Goal: Information Seeking & Learning: Learn about a topic

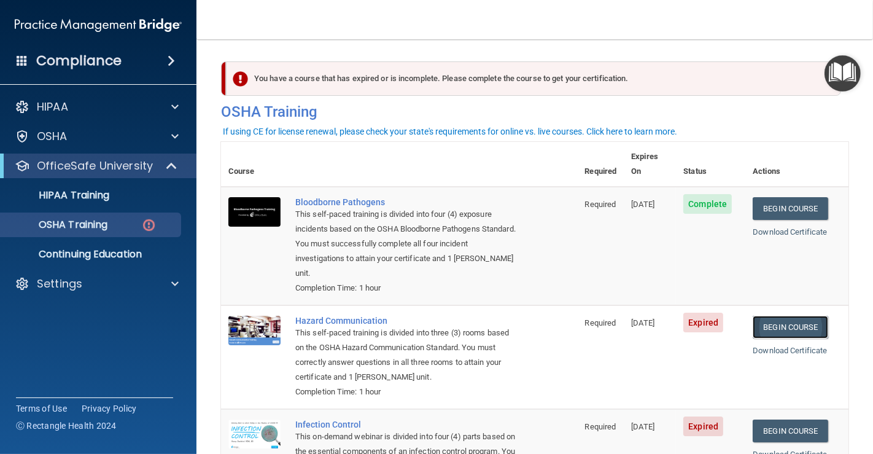
click at [780, 316] on link "Begin Course" at bounding box center [790, 327] width 75 height 23
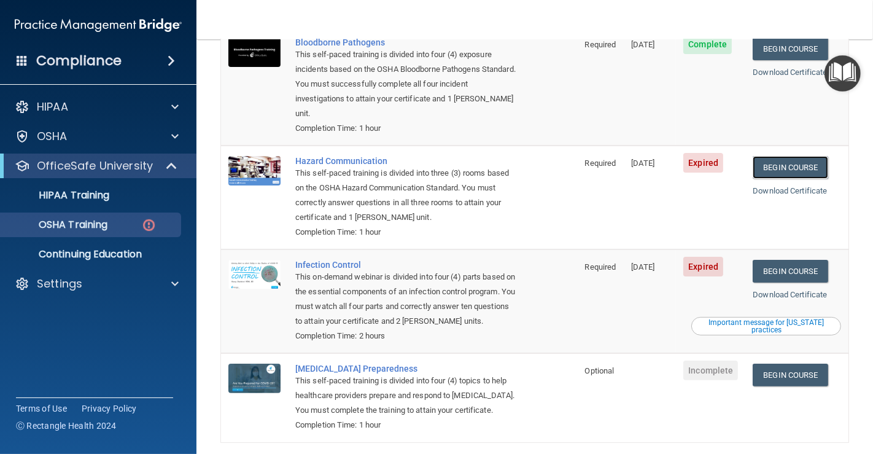
scroll to position [228, 0]
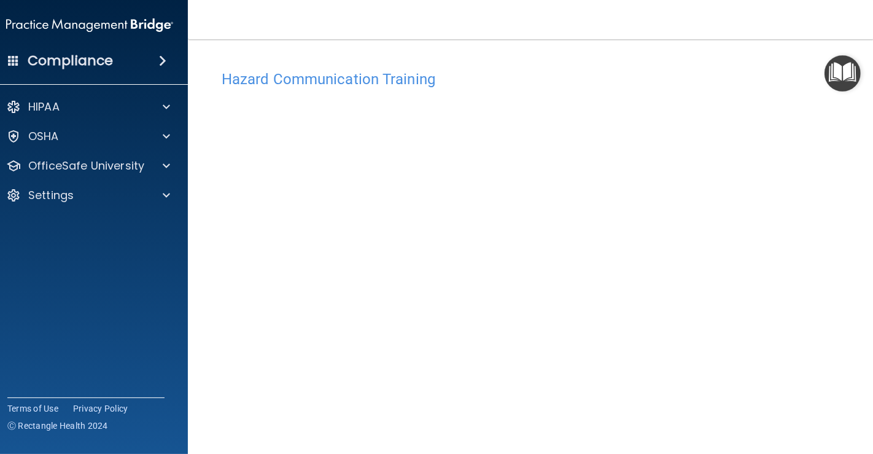
scroll to position [7, 0]
click at [859, 227] on main "Hazard Communication Training This course doesn’t expire until [DATE]. Are you …" at bounding box center [535, 246] width 694 height 414
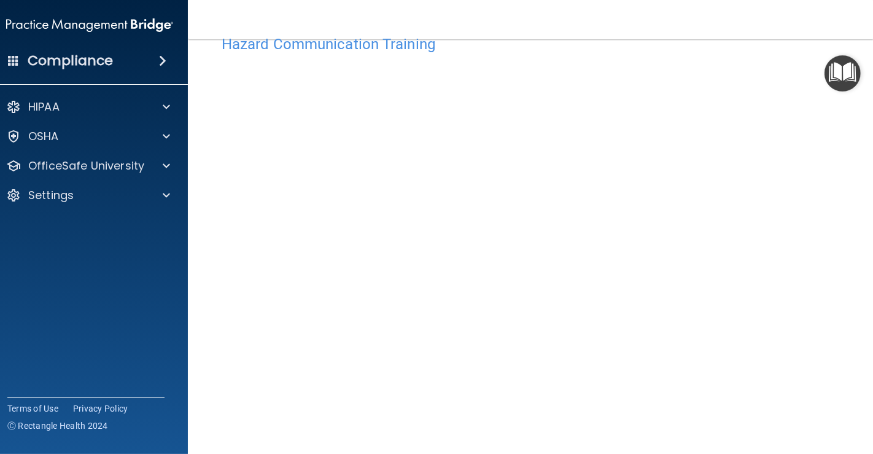
scroll to position [62, 0]
click at [101, 287] on accordion "HIPAA Documents and Policies Report an Incident Business Associates Emergency P…" at bounding box center [89, 192] width 197 height 205
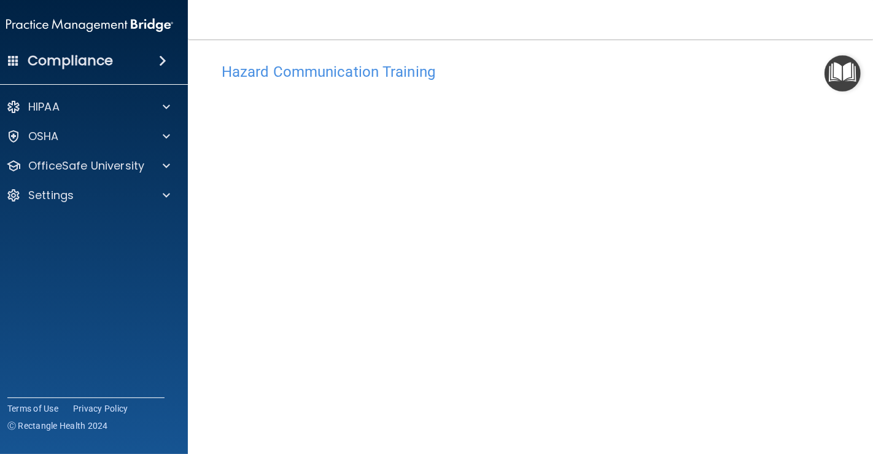
click at [863, 356] on main "Hazard Communication Training This course doesn’t expire until [DATE]. Are you …" at bounding box center [535, 246] width 694 height 414
click at [865, 248] on main "Hazard Communication Training This course doesn’t expire until [DATE]. Are you …" at bounding box center [535, 246] width 694 height 414
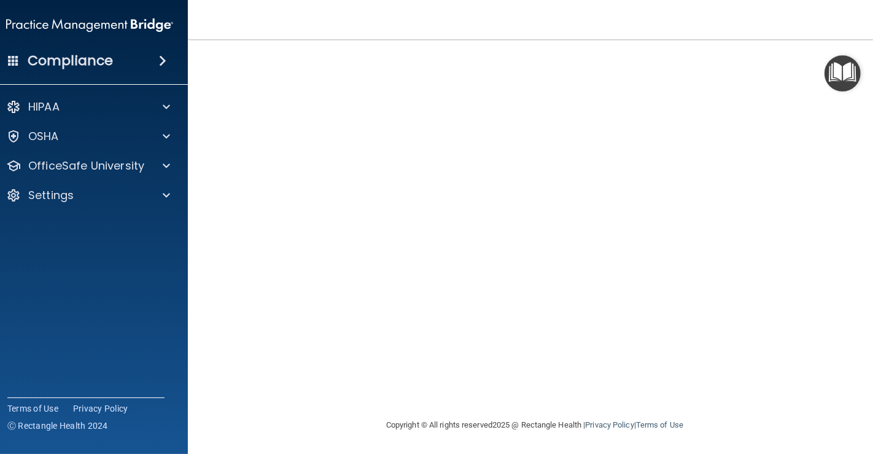
scroll to position [31, 0]
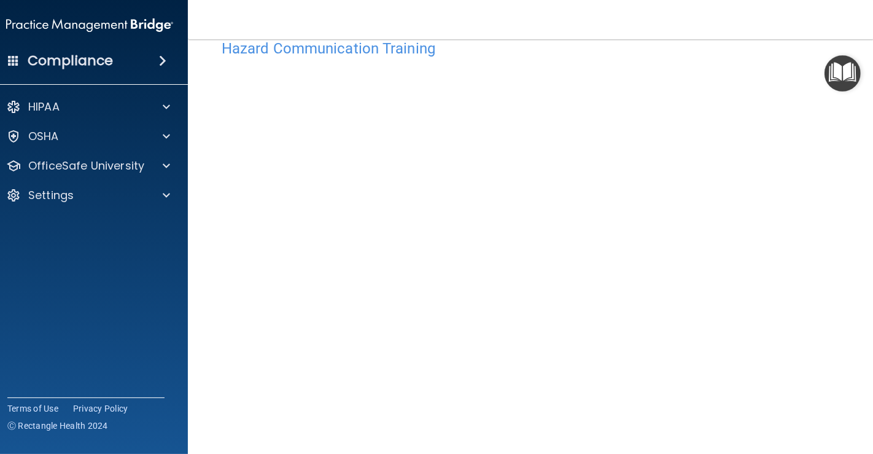
click at [859, 299] on main "Hazard Communication Training This course doesn’t expire until [DATE]. Are you …" at bounding box center [535, 246] width 694 height 414
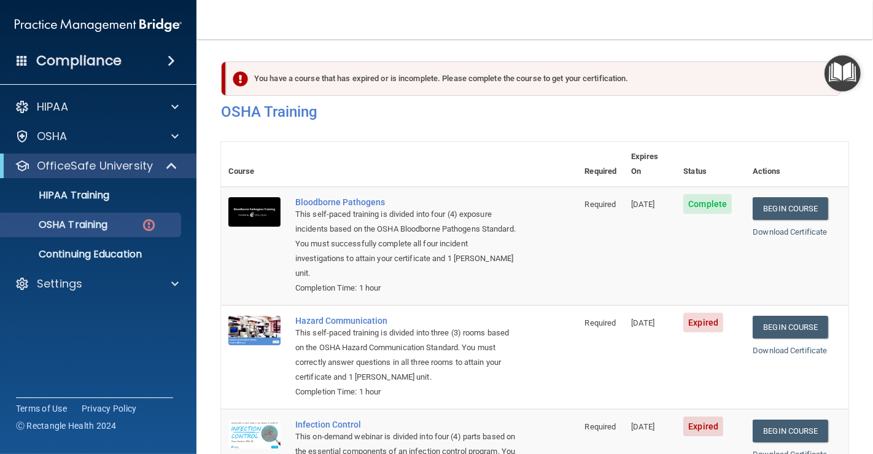
scroll to position [123, 0]
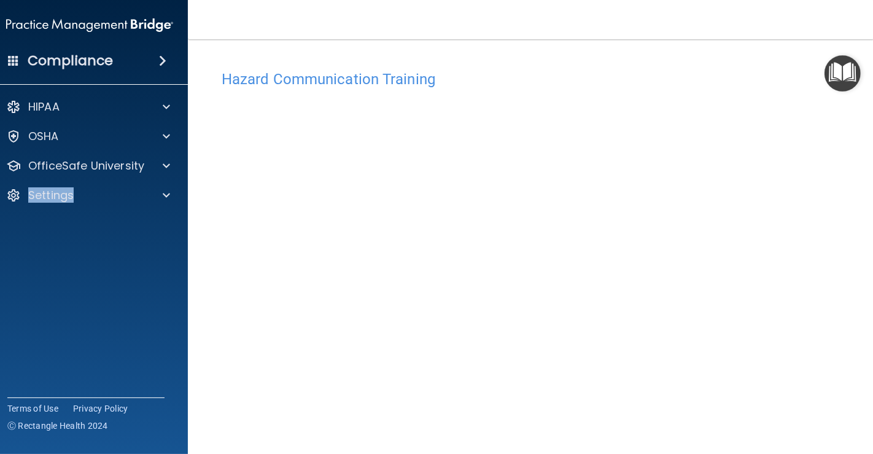
scroll to position [53, 0]
